Goal: Find specific page/section: Find specific page/section

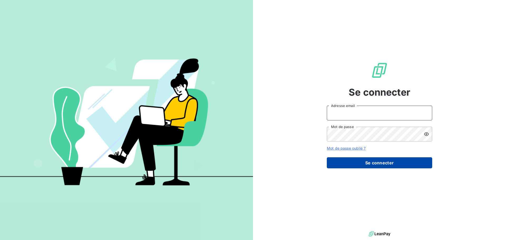
type input "c.ollivier@oxysign.fr"
click at [376, 162] on button "Se connecter" at bounding box center [379, 162] width 105 height 11
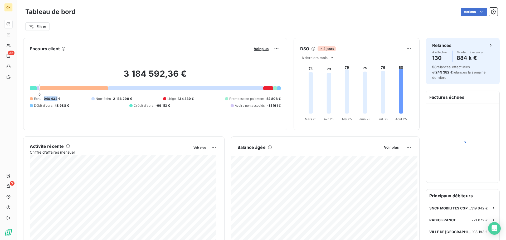
drag, startPoint x: 43, startPoint y: 98, endPoint x: 57, endPoint y: 99, distance: 13.2
click at [57, 99] on span "940 432 €" at bounding box center [52, 98] width 17 height 5
copy span "940 432"
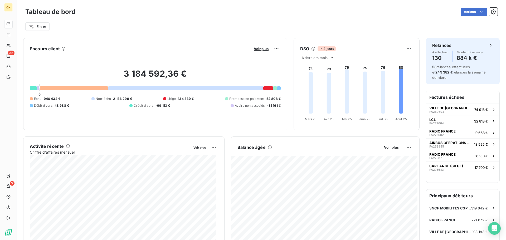
click at [281, 25] on div "Filtrer" at bounding box center [261, 27] width 472 height 10
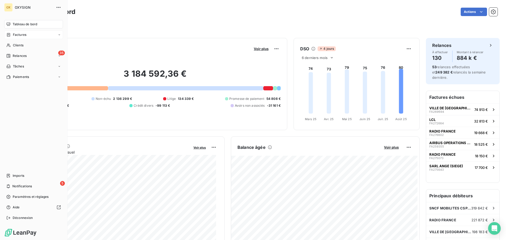
click at [22, 35] on span "Factures" at bounding box center [19, 34] width 13 height 5
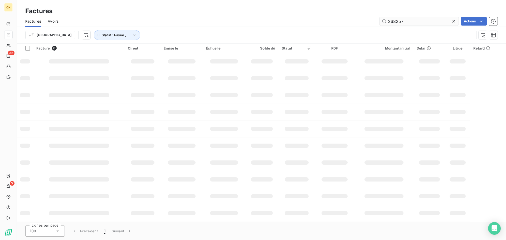
drag, startPoint x: 399, startPoint y: 21, endPoint x: 384, endPoint y: 21, distance: 15.3
click at [384, 22] on input "268257" at bounding box center [418, 21] width 79 height 8
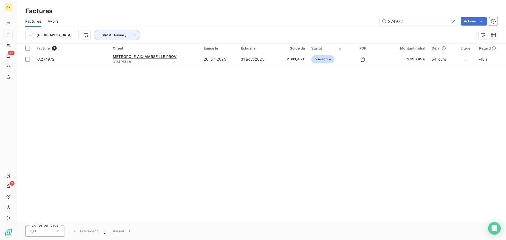
type input "274972"
click at [453, 21] on icon at bounding box center [453, 21] width 5 height 5
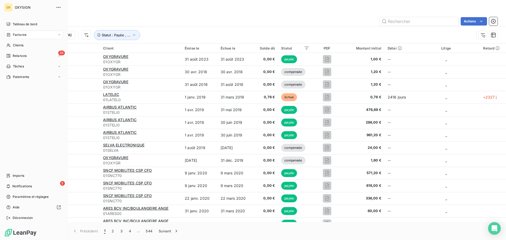
click at [17, 34] on span "Factures" at bounding box center [19, 34] width 13 height 5
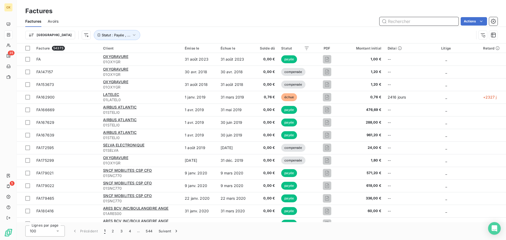
click at [411, 22] on input "text" at bounding box center [418, 21] width 79 height 8
paste input "264944"
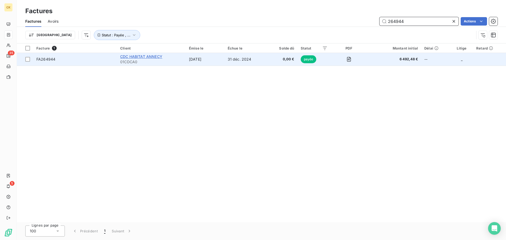
type input "264944"
click at [133, 58] on span "CDC HABITAT ANNECY" at bounding box center [141, 56] width 42 height 4
